Goal: Task Accomplishment & Management: Manage account settings

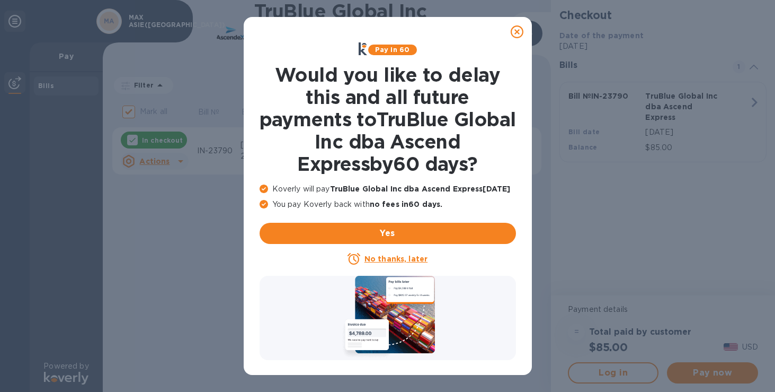
click at [533, 38] on div "Pay in 60 Would you like to delay this and all future payments to TruBlue Globa…" at bounding box center [387, 196] width 775 height 392
click at [520, 29] on icon at bounding box center [517, 31] width 13 height 13
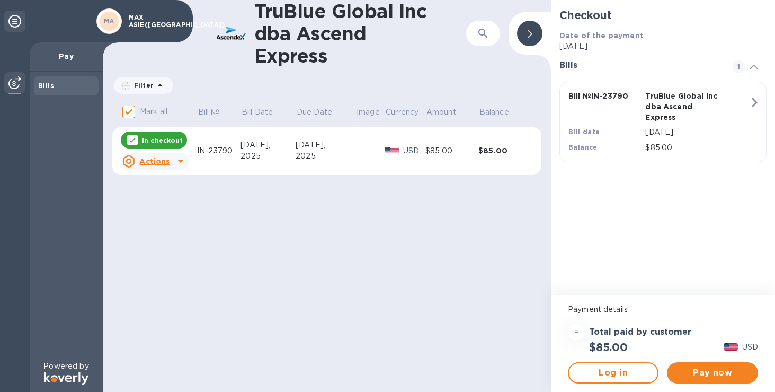
click at [117, 18] on div "MA" at bounding box center [109, 21] width 19 height 19
click at [51, 356] on div "Bills" at bounding box center [66, 216] width 73 height 288
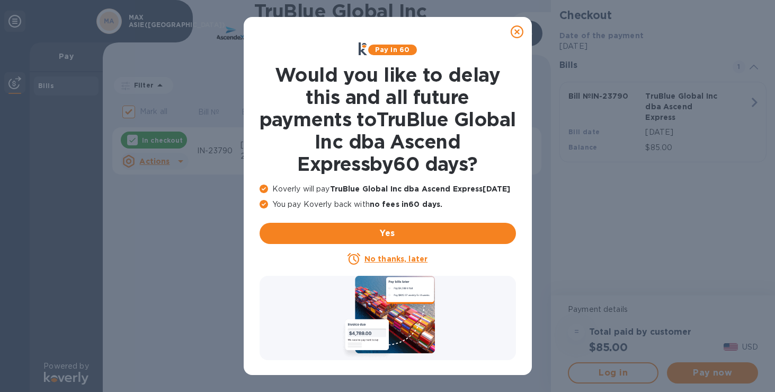
click at [523, 27] on icon at bounding box center [517, 31] width 13 height 13
